Goal: Task Accomplishment & Management: Manage account settings

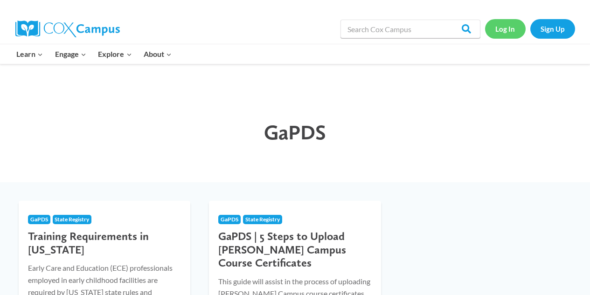
click at [504, 29] on link "Log In" at bounding box center [505, 28] width 41 height 19
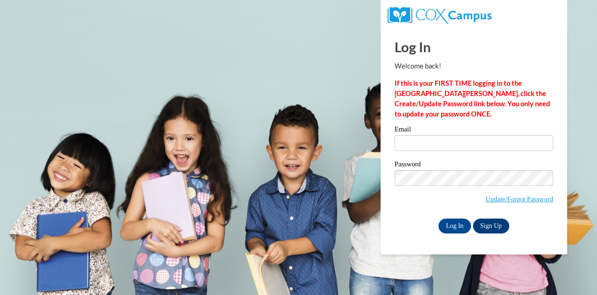
click at [491, 155] on div "Email" at bounding box center [474, 142] width 159 height 32
click at [488, 143] on input "Email" at bounding box center [474, 143] width 159 height 16
type input "Anitra83Turner@gmail.com"
